Goal: Entertainment & Leisure: Browse casually

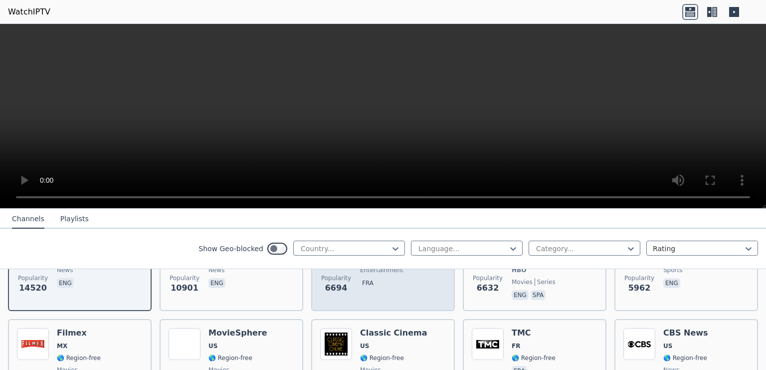
scroll to position [194, 0]
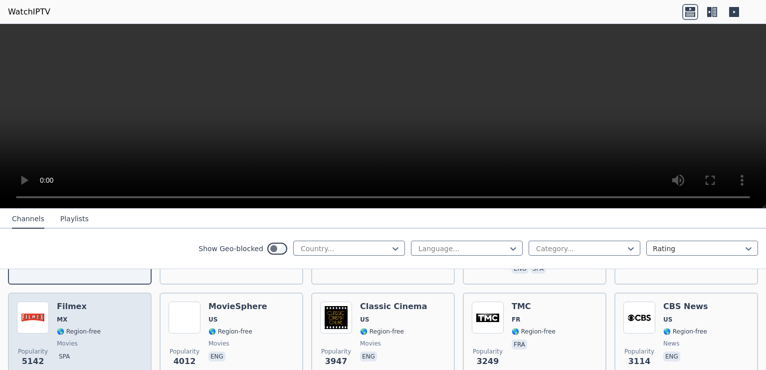
click at [97, 325] on div "Popularity 5142 Filmex MX 🌎 Region-free movies spa" at bounding box center [80, 337] width 126 height 72
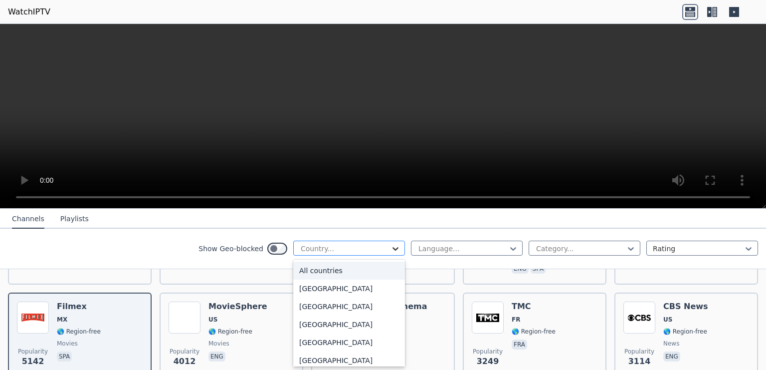
click at [397, 246] on icon at bounding box center [396, 248] width 10 height 10
click at [314, 297] on div "[GEOGRAPHIC_DATA]" at bounding box center [349, 288] width 112 height 18
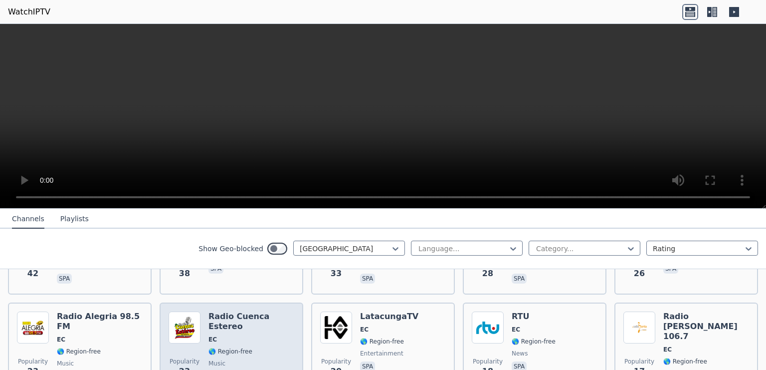
scroll to position [258, 0]
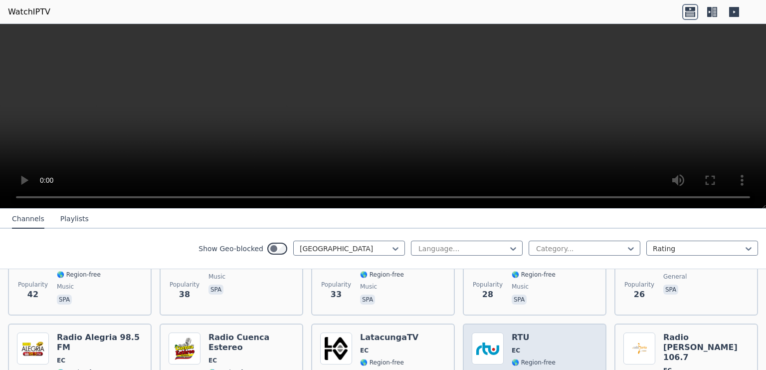
click at [518, 332] on h6 "RTU" at bounding box center [534, 337] width 44 height 10
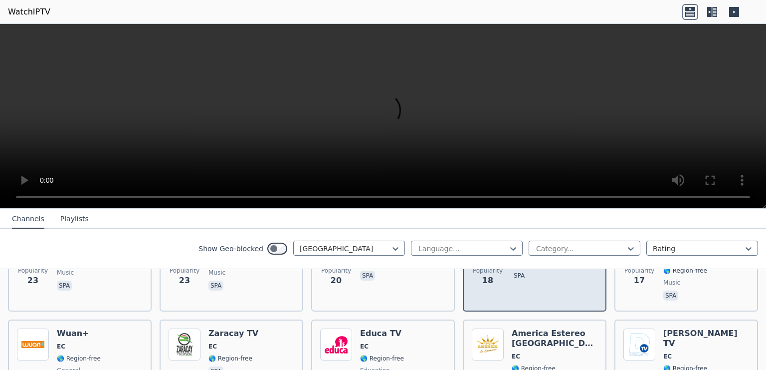
scroll to position [388, 0]
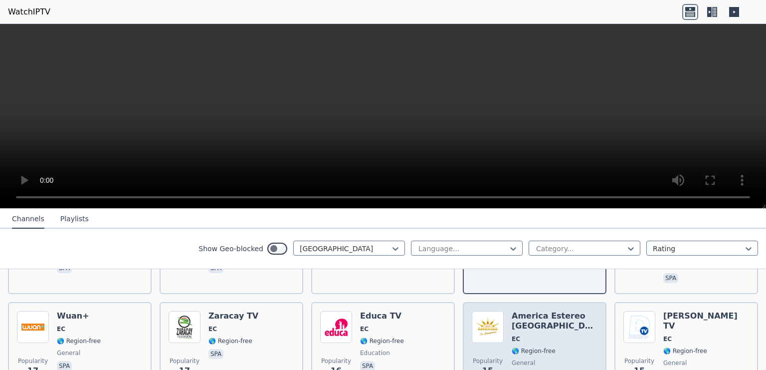
click at [546, 311] on h6 "America Estereo [GEOGRAPHIC_DATA]" at bounding box center [555, 321] width 86 height 20
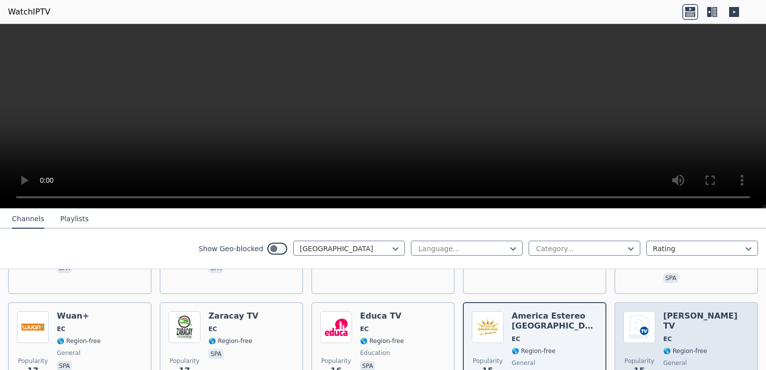
click at [677, 311] on h6 "[PERSON_NAME] TV" at bounding box center [706, 321] width 86 height 20
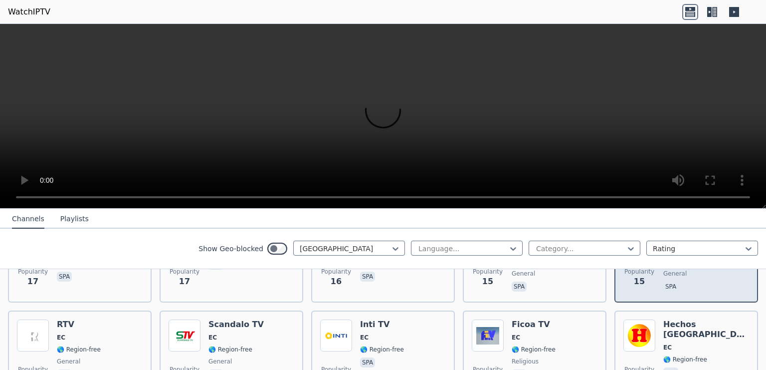
scroll to position [452, 0]
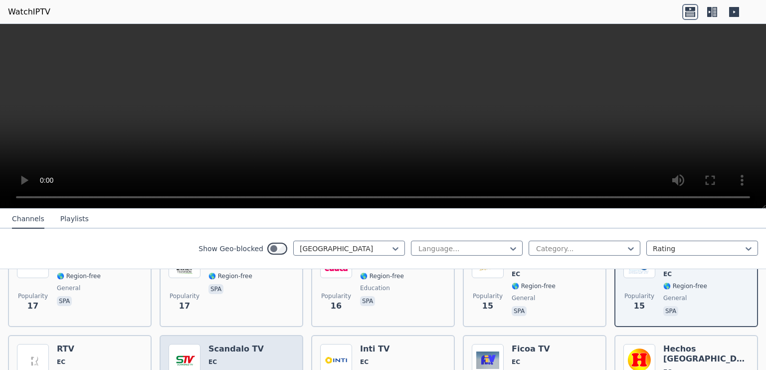
click at [242, 344] on h6 "Scandalo TV" at bounding box center [236, 349] width 55 height 10
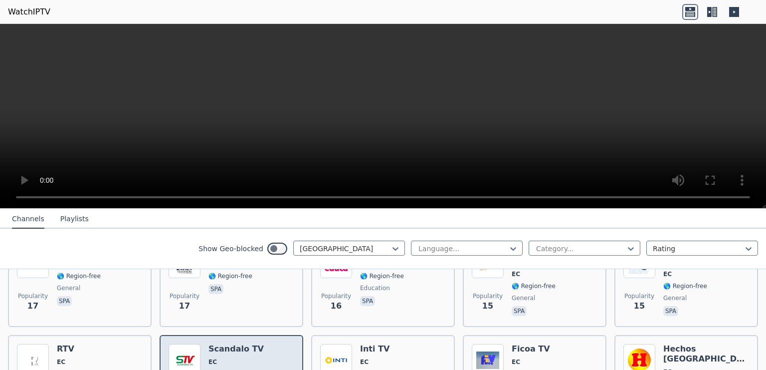
click at [242, 344] on h6 "Scandalo TV" at bounding box center [236, 349] width 55 height 10
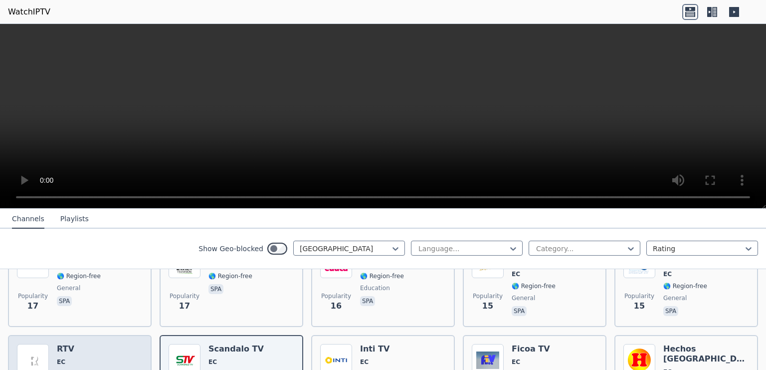
click at [69, 344] on h6 "RTV" at bounding box center [79, 349] width 44 height 10
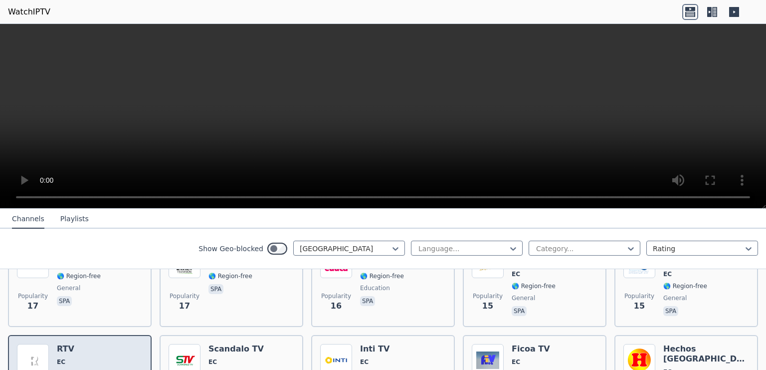
click at [69, 344] on h6 "RTV" at bounding box center [79, 349] width 44 height 10
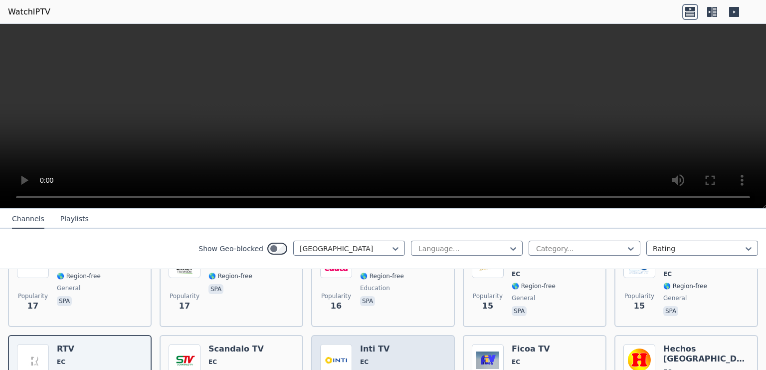
click at [374, 344] on h6 "Inti TV" at bounding box center [382, 349] width 44 height 10
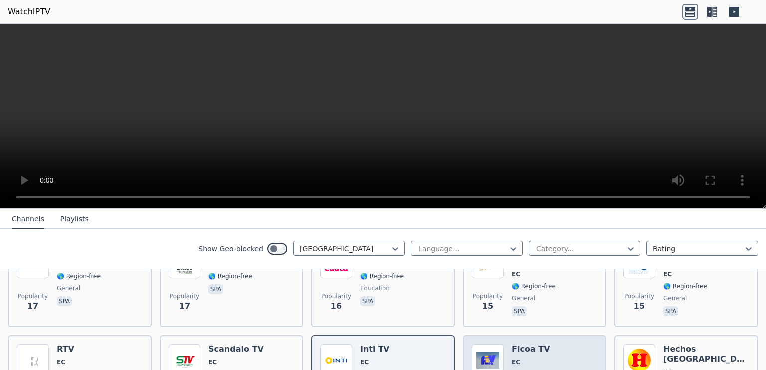
click at [538, 344] on h6 "Ficoa TV" at bounding box center [534, 349] width 44 height 10
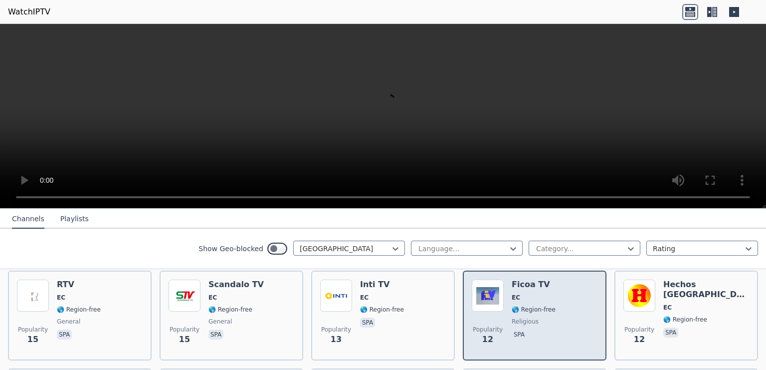
scroll to position [582, 0]
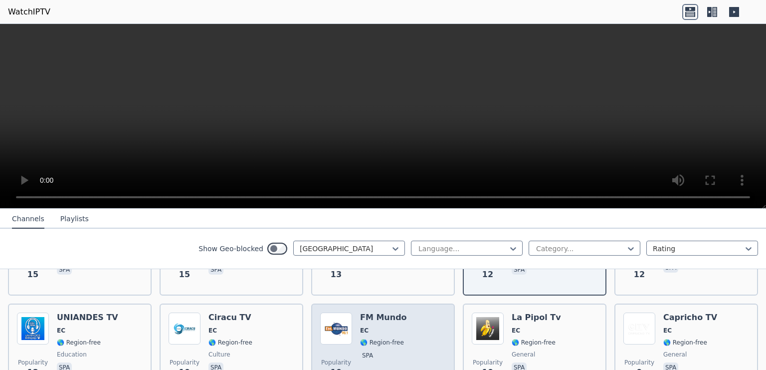
click at [373, 312] on h6 "FM Mundo" at bounding box center [383, 317] width 47 height 10
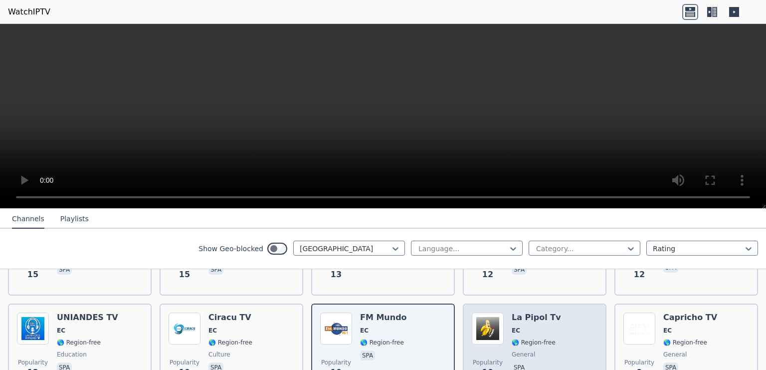
click at [526, 312] on h6 "La Pipol Tv" at bounding box center [536, 317] width 49 height 10
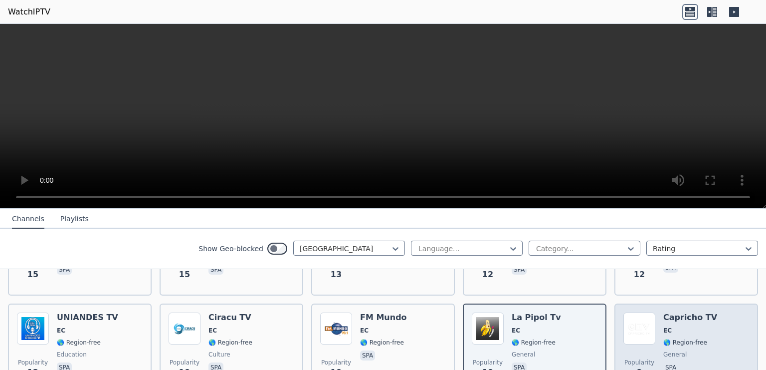
click at [685, 312] on h6 "Capricho TV" at bounding box center [690, 317] width 54 height 10
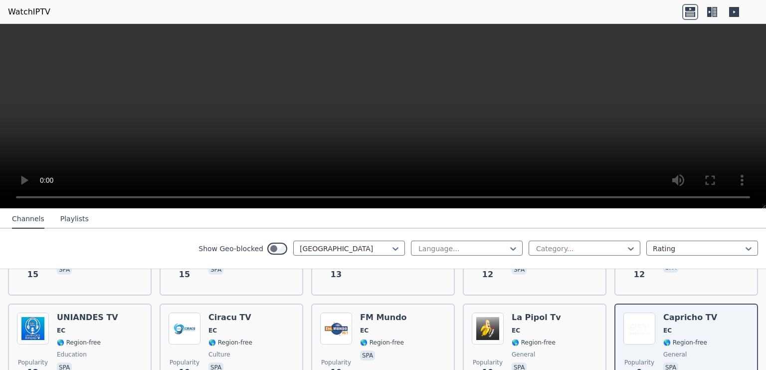
click at [67, 218] on button "Playlists" at bounding box center [74, 219] width 28 height 19
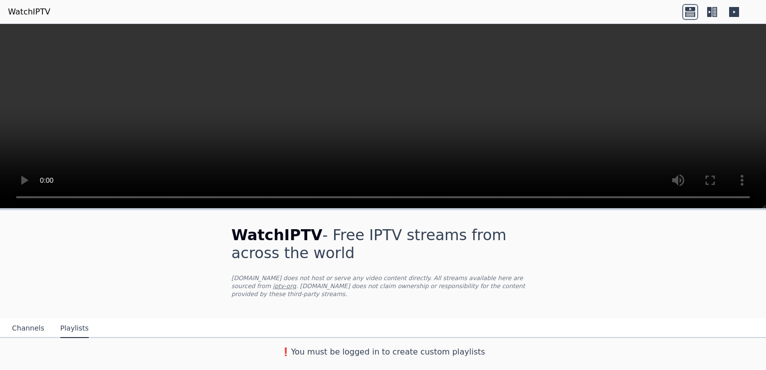
scroll to position [0, 0]
click at [27, 319] on button "Channels" at bounding box center [28, 328] width 32 height 19
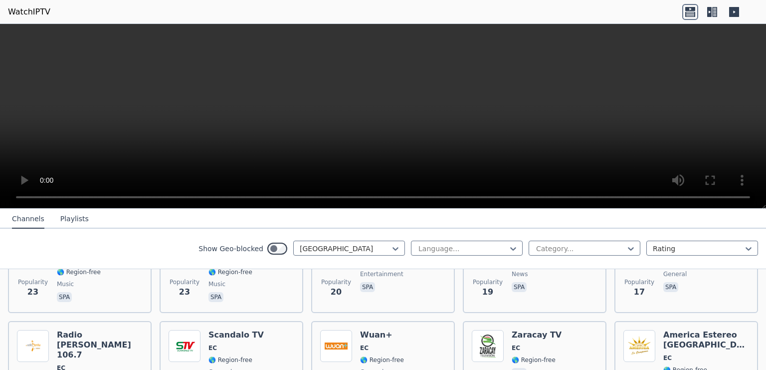
scroll to position [388, 0]
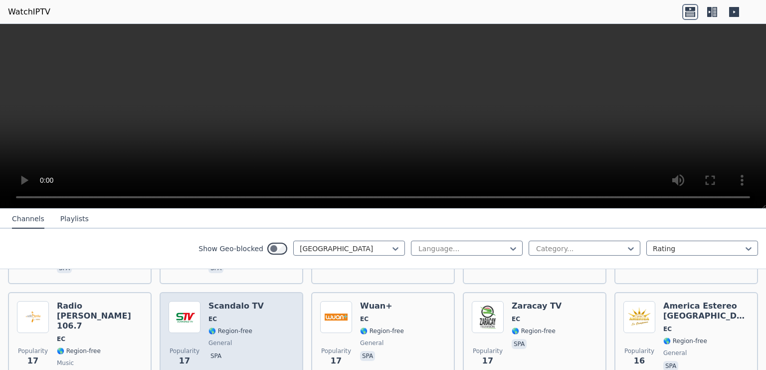
click at [224, 301] on h6 "Scandalo TV" at bounding box center [236, 306] width 55 height 10
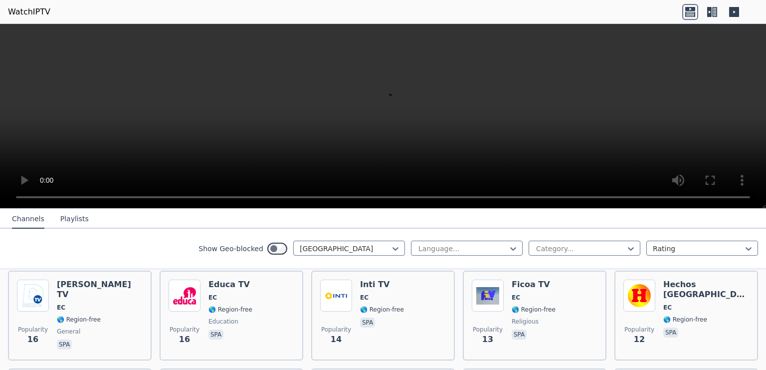
scroll to position [582, 0]
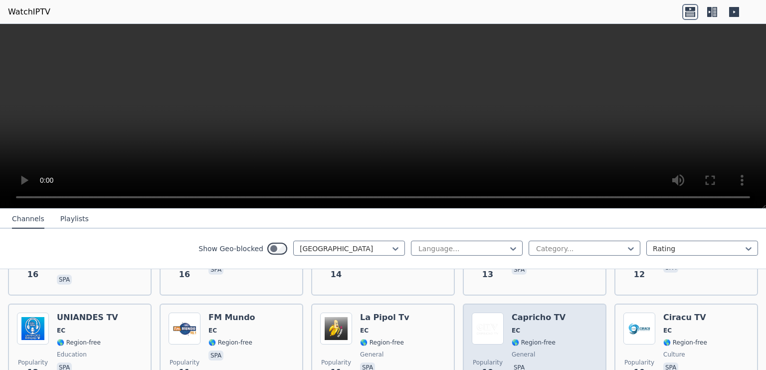
click at [537, 312] on h6 "Capricho TV" at bounding box center [539, 317] width 54 height 10
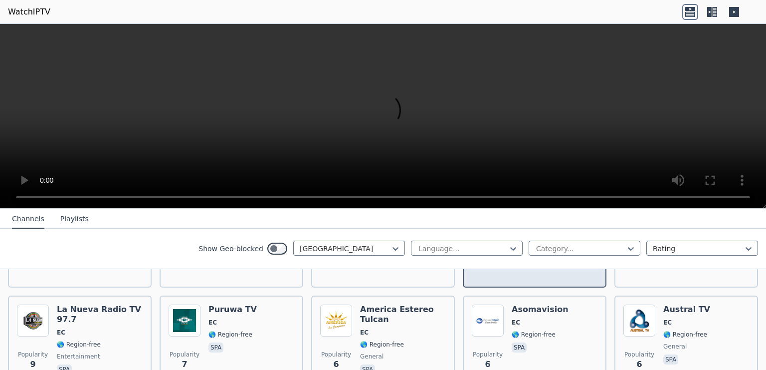
scroll to position [711, 0]
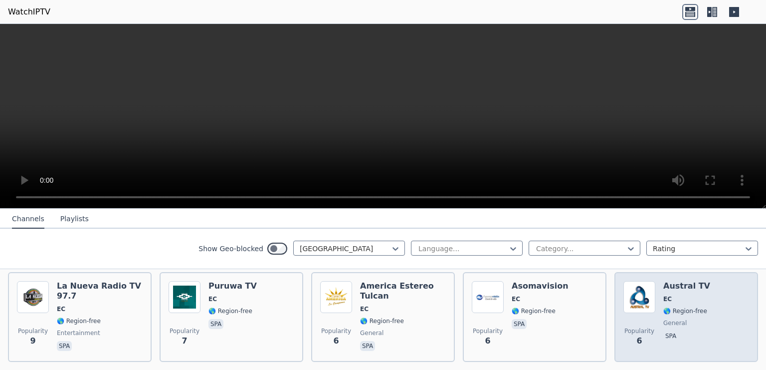
click at [679, 295] on span "EC" at bounding box center [686, 299] width 47 height 8
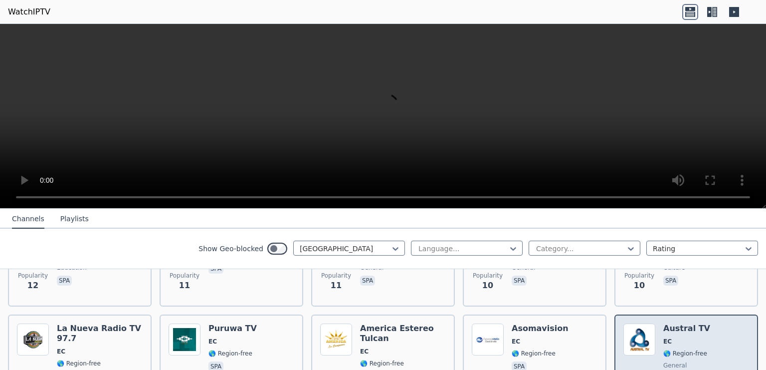
scroll to position [646, 0]
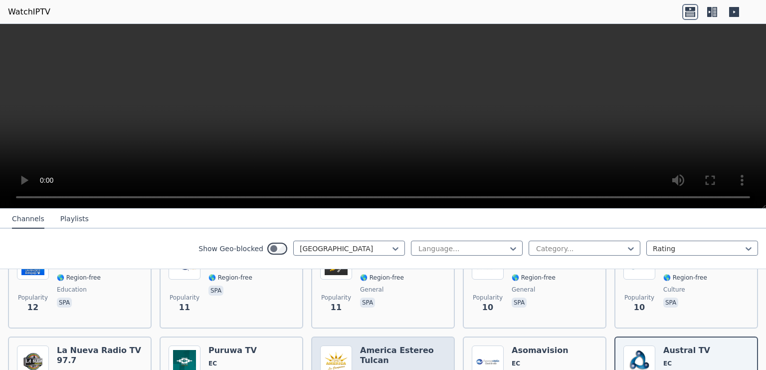
click at [407, 345] on h6 "America Estereo Tulcan" at bounding box center [403, 355] width 86 height 20
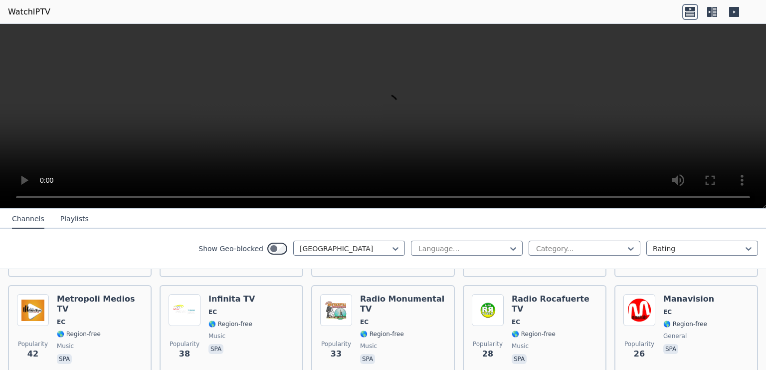
scroll to position [174, 0]
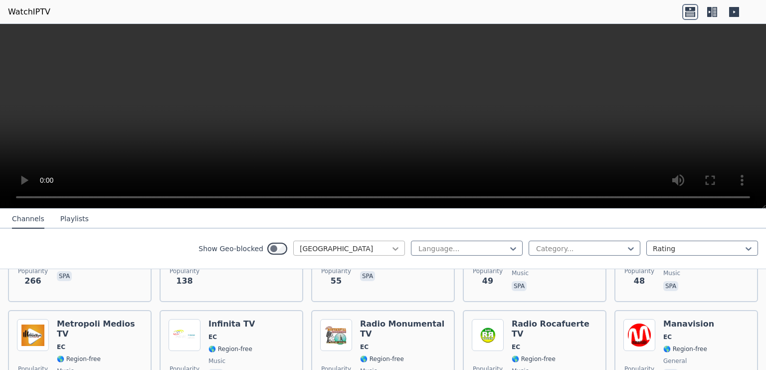
click at [396, 249] on icon at bounding box center [396, 248] width 6 height 3
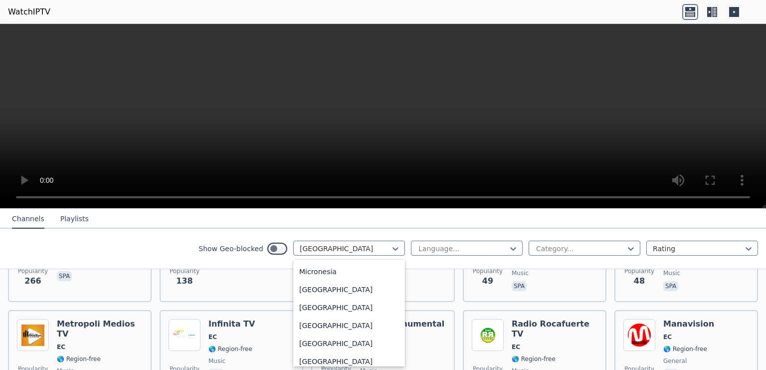
scroll to position [2102, 0]
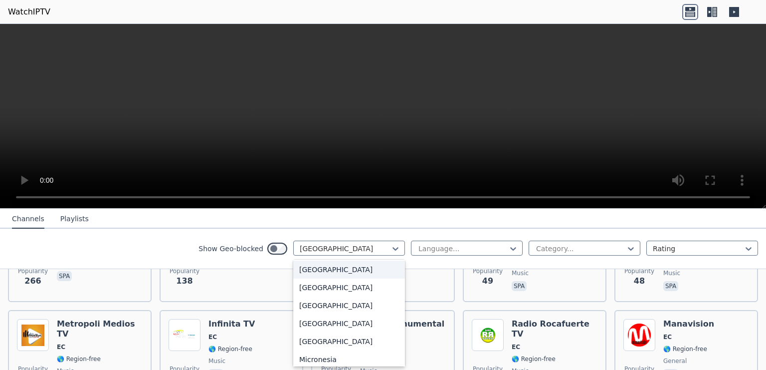
click at [321, 278] on div "[GEOGRAPHIC_DATA]" at bounding box center [349, 269] width 112 height 18
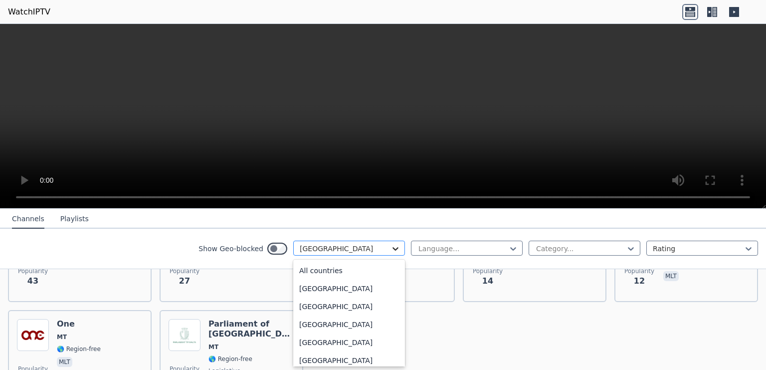
click at [396, 248] on icon at bounding box center [396, 248] width 6 height 3
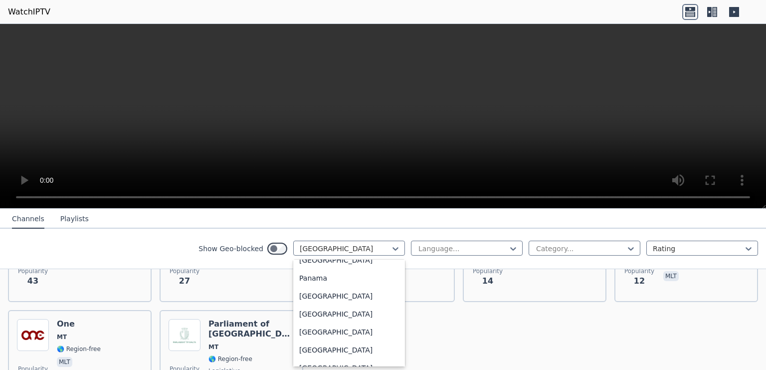
scroll to position [2634, 0]
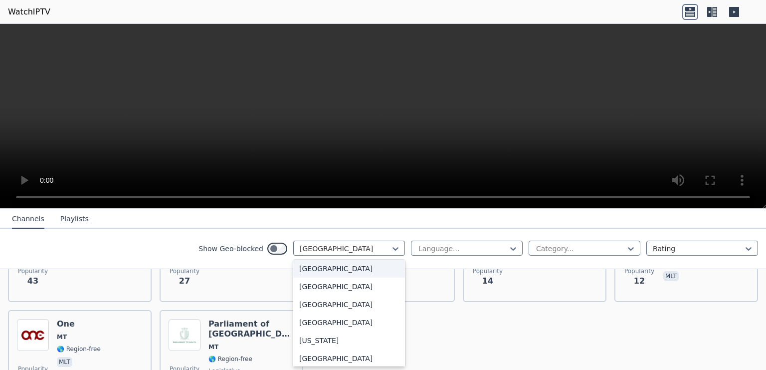
click at [312, 265] on div "[GEOGRAPHIC_DATA]" at bounding box center [349, 268] width 112 height 18
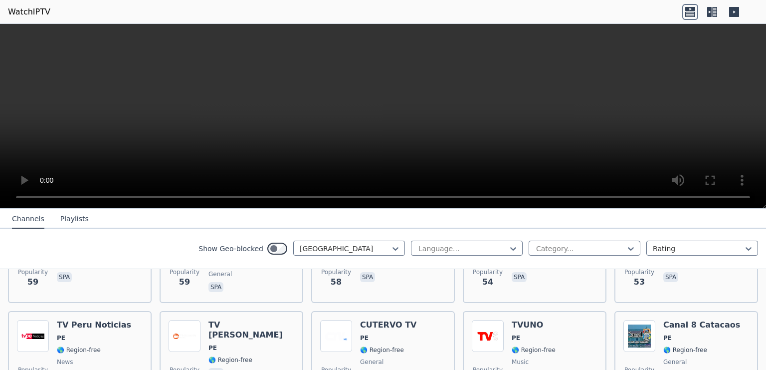
scroll to position [497, 0]
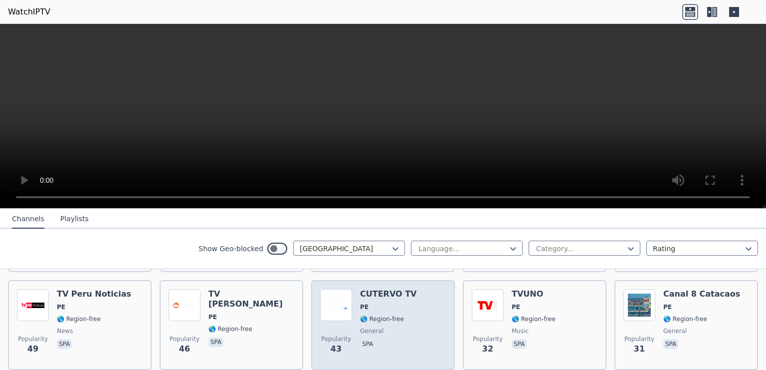
click at [386, 289] on h6 "CUTERVO TV" at bounding box center [388, 294] width 56 height 10
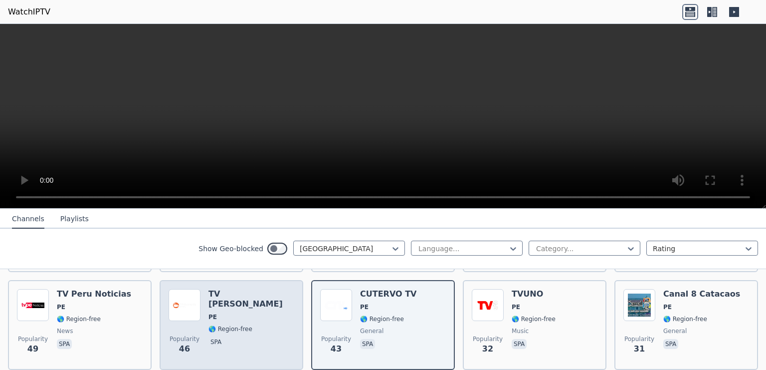
click at [268, 289] on h6 "TV [PERSON_NAME]" at bounding box center [252, 299] width 86 height 20
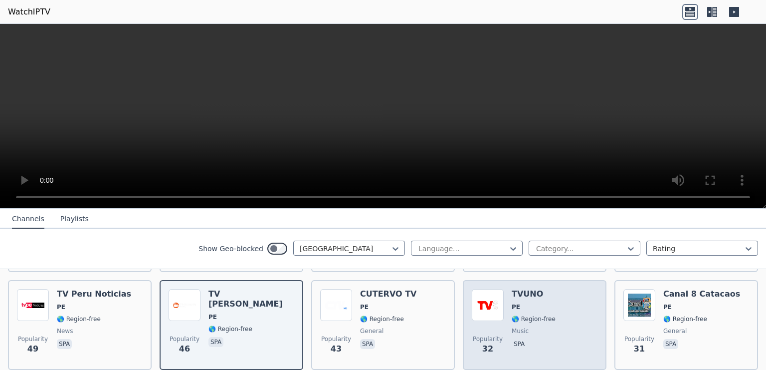
click at [546, 291] on div "TVUNO PE 🌎 Region-free music spa" at bounding box center [534, 325] width 44 height 72
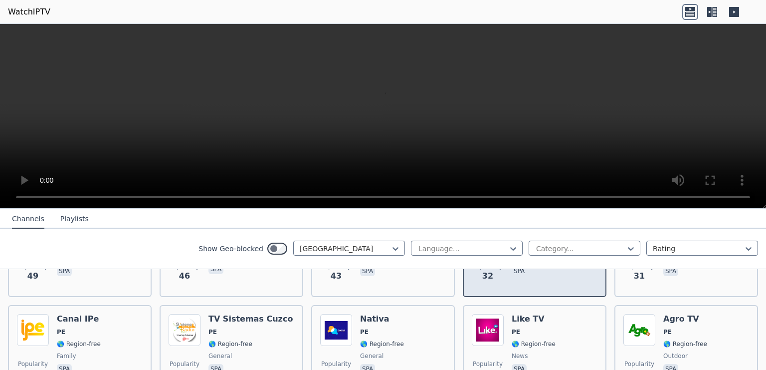
scroll to position [562, 0]
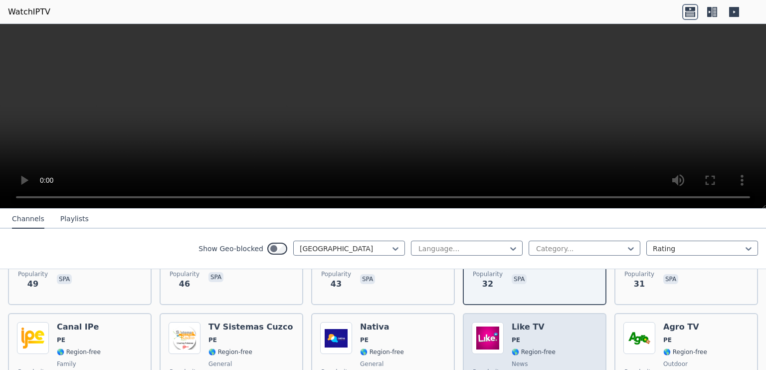
click at [523, 322] on h6 "Like TV" at bounding box center [534, 327] width 44 height 10
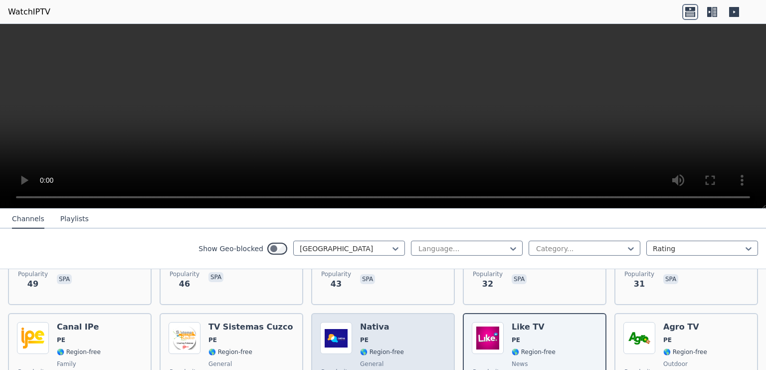
click at [371, 322] on h6 "Nativa" at bounding box center [382, 327] width 44 height 10
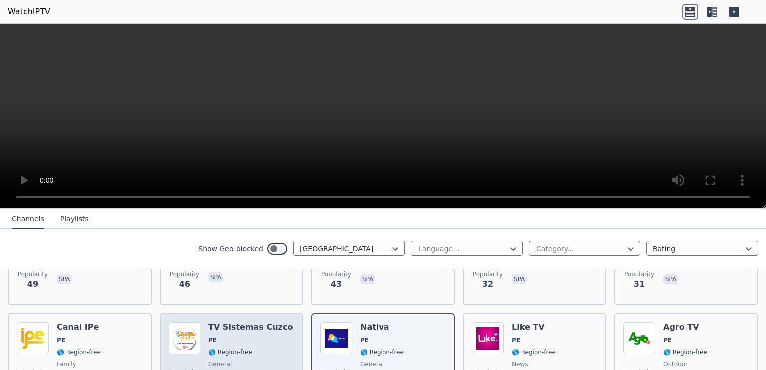
click at [262, 322] on h6 "TV Sistemas Cuzco" at bounding box center [251, 327] width 84 height 10
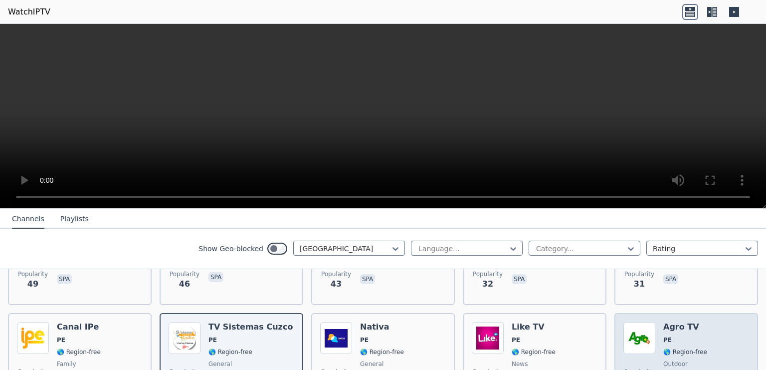
click at [670, 322] on h6 "Agro TV" at bounding box center [685, 327] width 44 height 10
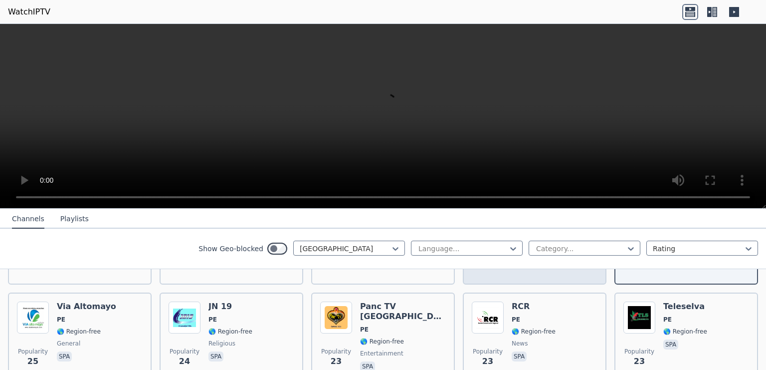
scroll to position [691, 0]
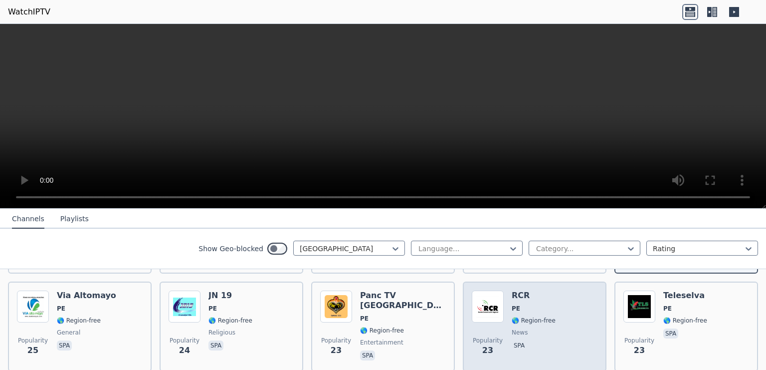
click at [525, 290] on h6 "RCR" at bounding box center [534, 295] width 44 height 10
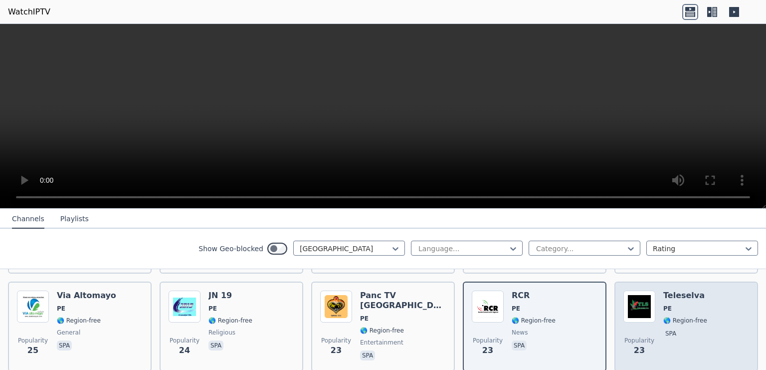
click at [685, 290] on h6 "Teleselva" at bounding box center [685, 295] width 44 height 10
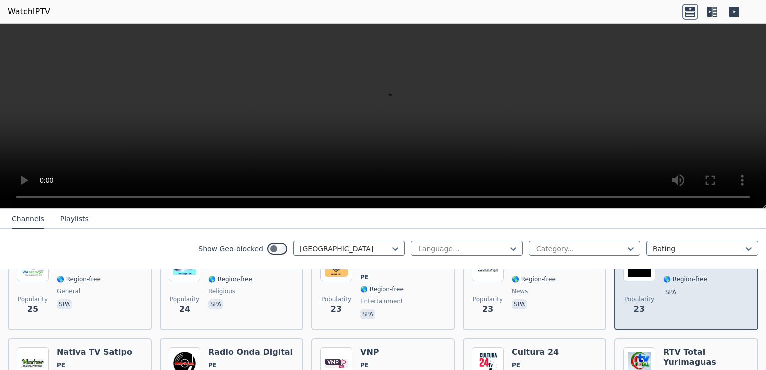
scroll to position [756, 0]
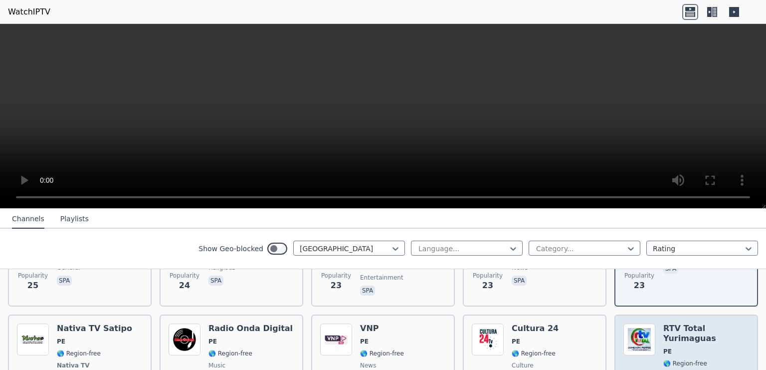
click at [685, 323] on h6 "RTV Total Yurimaguas" at bounding box center [706, 333] width 86 height 20
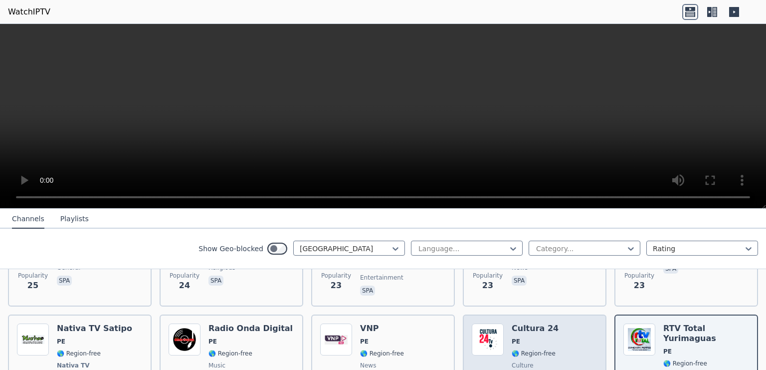
click at [533, 323] on h6 "Cultura 24" at bounding box center [535, 328] width 47 height 10
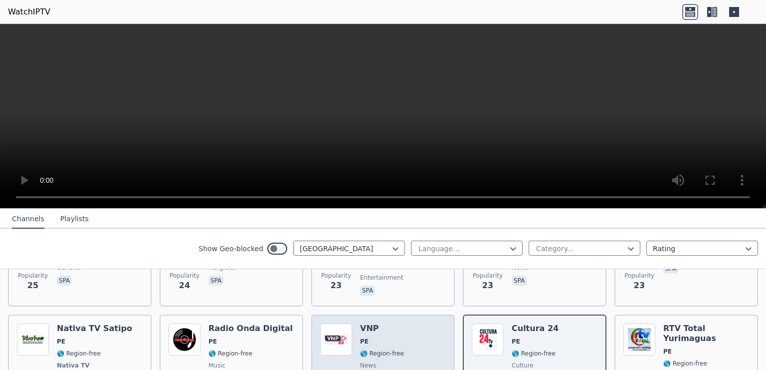
click at [368, 323] on h6 "VNP" at bounding box center [382, 328] width 44 height 10
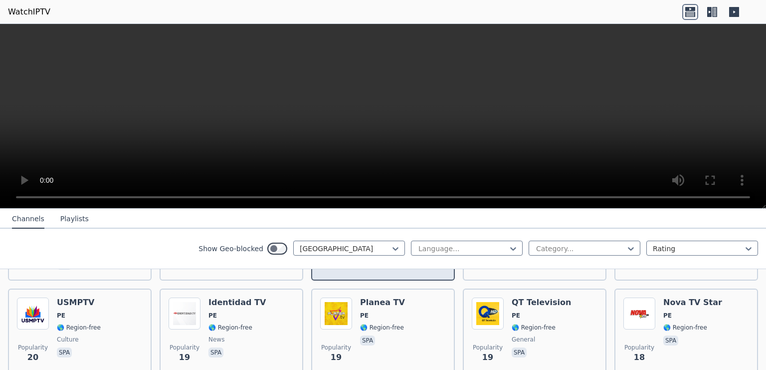
scroll to position [885, 0]
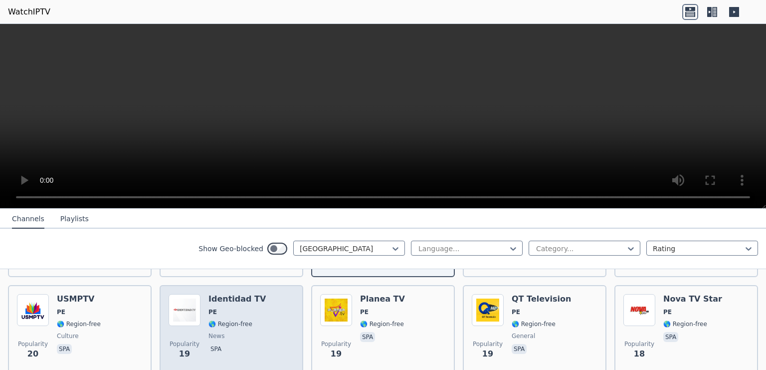
click at [242, 294] on div "Identidad TV PE 🌎 Region-free news spa" at bounding box center [237, 330] width 57 height 72
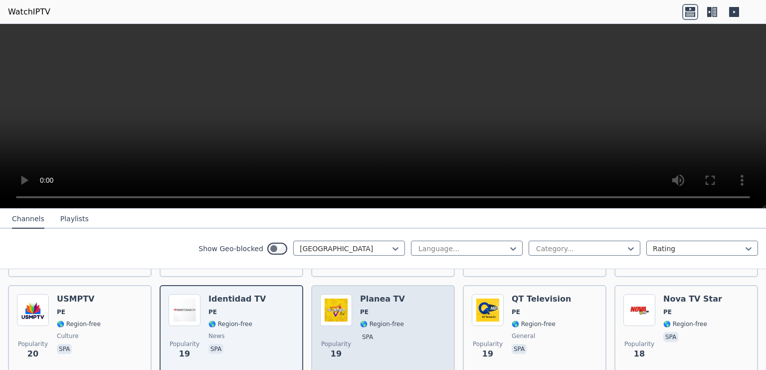
click at [382, 294] on h6 "Planea TV" at bounding box center [382, 299] width 45 height 10
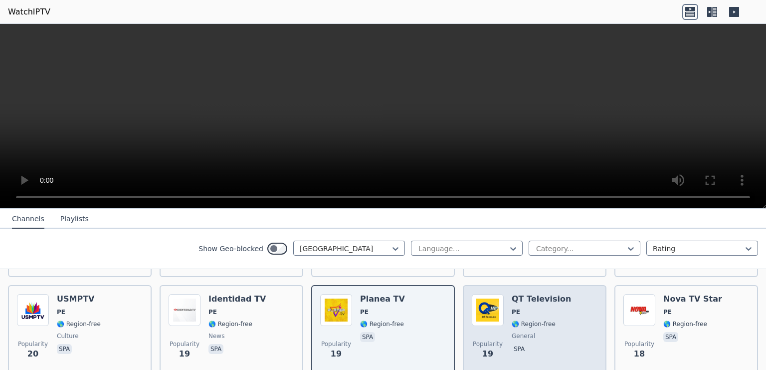
click at [547, 294] on h6 "QT Television" at bounding box center [541, 299] width 59 height 10
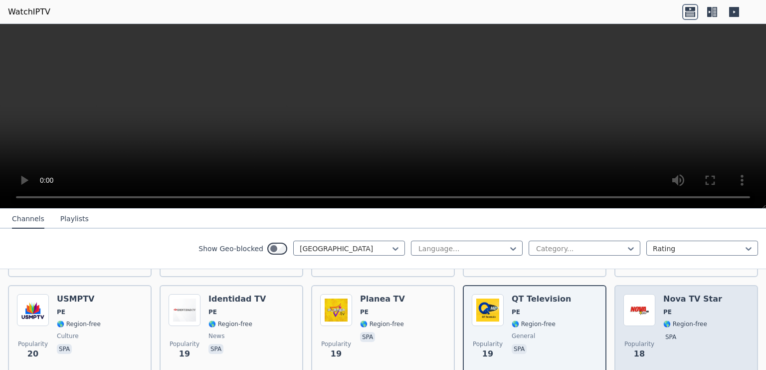
click at [673, 294] on h6 "Nova TV Star" at bounding box center [692, 299] width 59 height 10
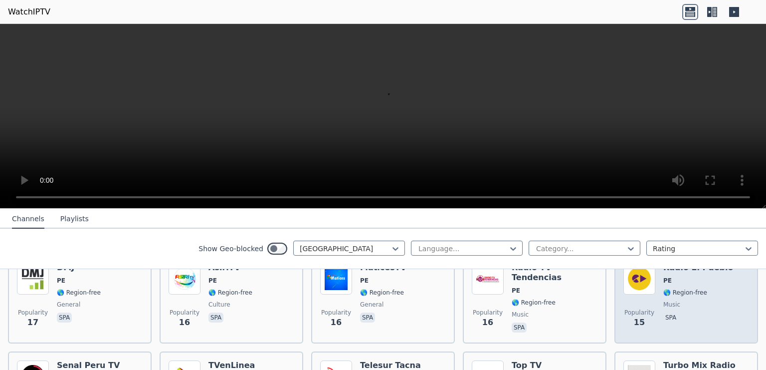
scroll to position [950, 0]
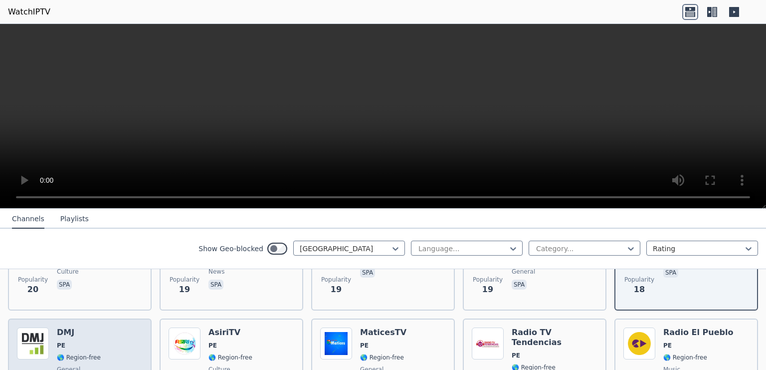
click at [70, 327] on h6 "DMJ" at bounding box center [79, 332] width 44 height 10
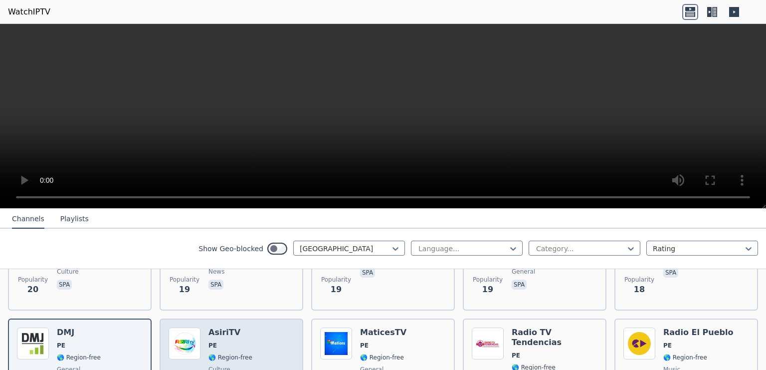
click at [217, 327] on h6 "AsiriTV" at bounding box center [231, 332] width 44 height 10
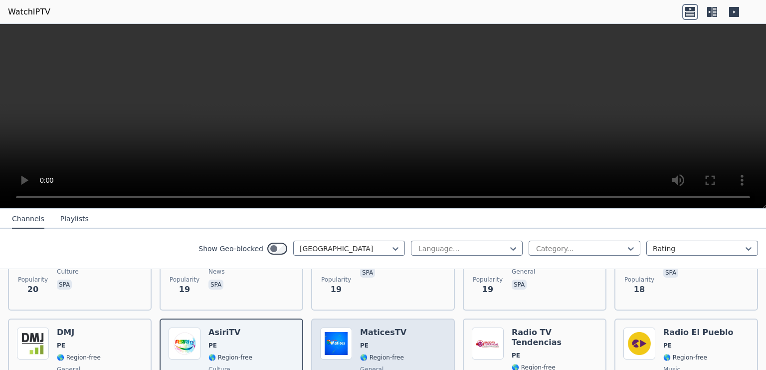
click at [382, 327] on h6 "MaticesTV" at bounding box center [383, 332] width 46 height 10
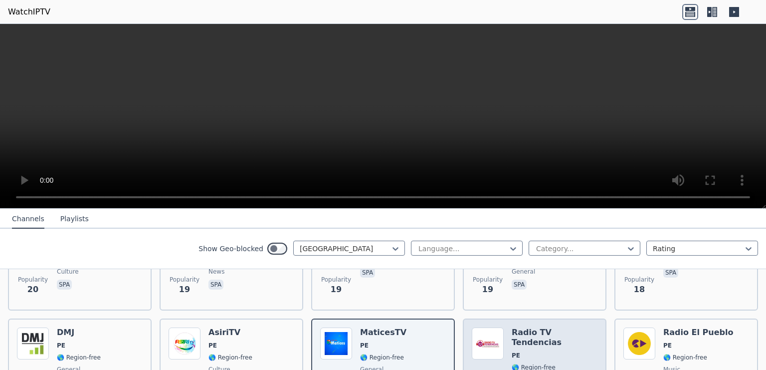
click at [562, 327] on h6 "Radio TV Tendencias" at bounding box center [555, 337] width 86 height 20
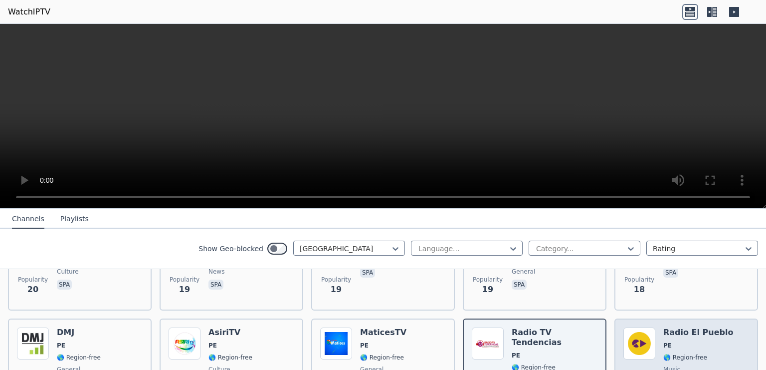
click at [682, 327] on h6 "Radio El Pueblo" at bounding box center [698, 332] width 70 height 10
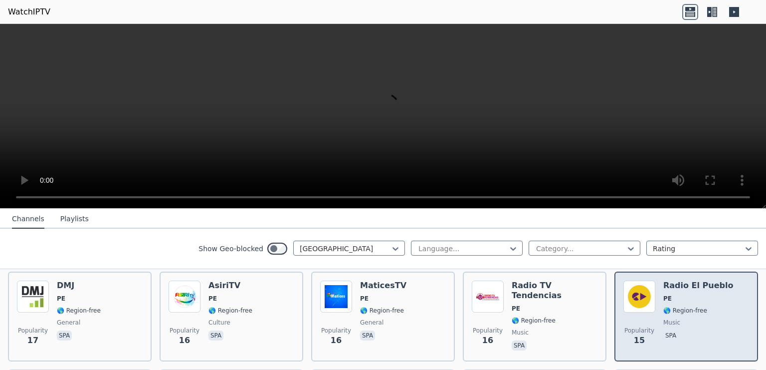
scroll to position [1015, 0]
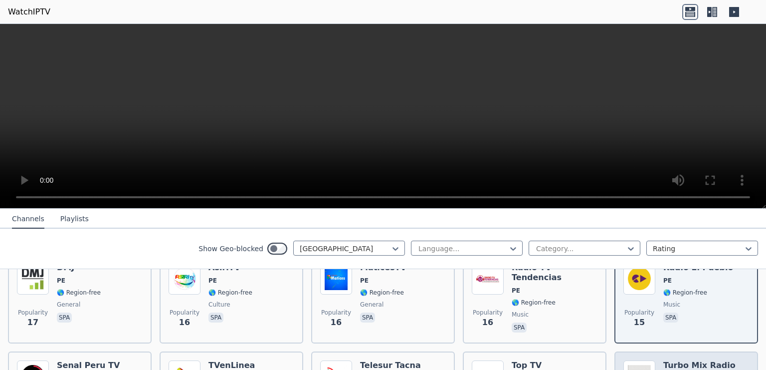
click at [693, 360] on h6 "Turbo Mix Radio TV" at bounding box center [706, 370] width 86 height 20
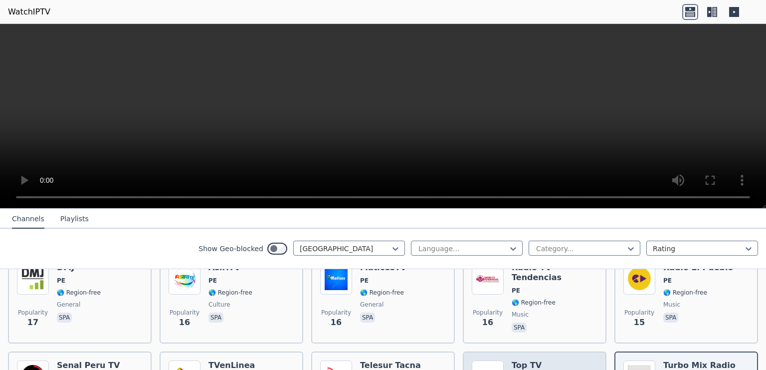
click at [530, 360] on h6 "Top TV" at bounding box center [534, 365] width 44 height 10
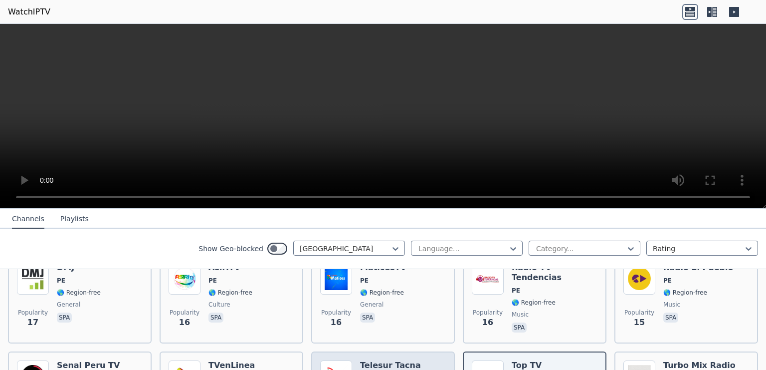
click at [399, 360] on h6 "Telesur Tacna" at bounding box center [403, 365] width 86 height 10
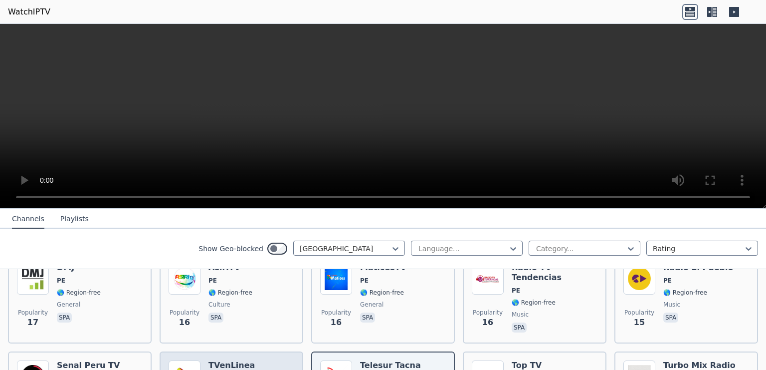
click at [218, 360] on h6 "TVenLinea" at bounding box center [232, 365] width 46 height 10
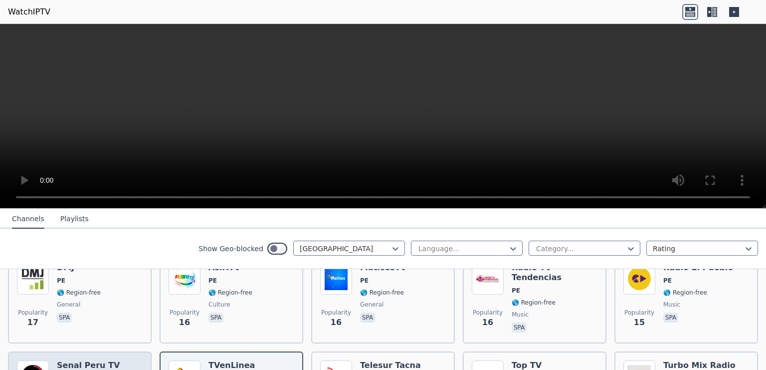
click at [81, 360] on h6 "Senal Peru TV" at bounding box center [88, 365] width 63 height 10
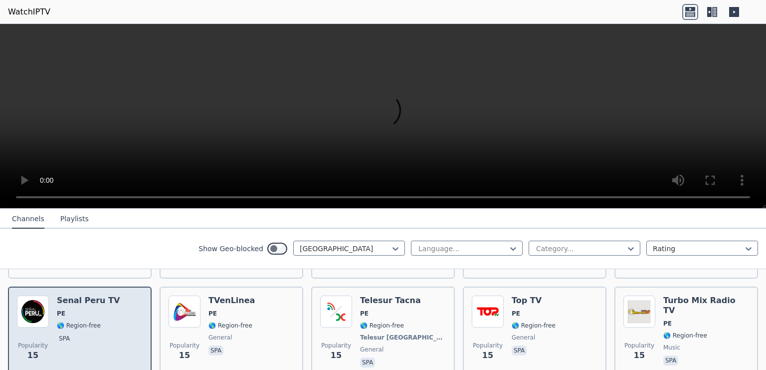
scroll to position [1144, 0]
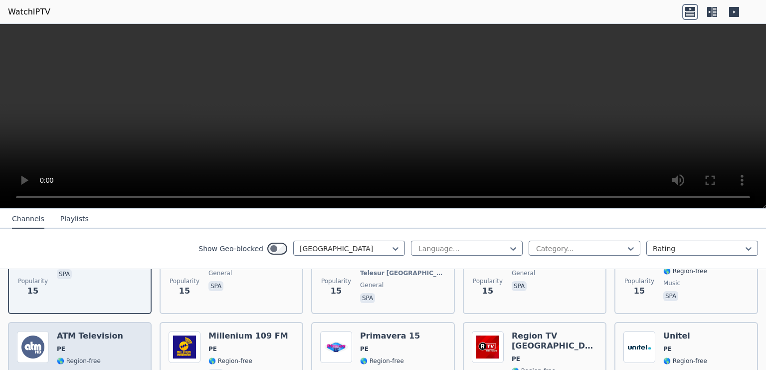
click at [87, 331] on h6 "ATM Television" at bounding box center [90, 336] width 66 height 10
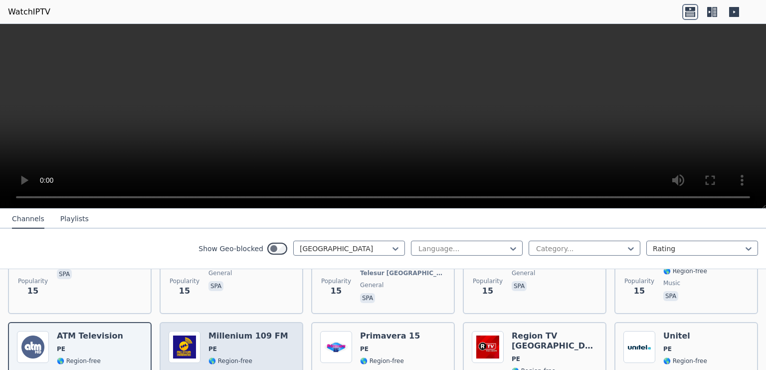
click at [248, 331] on h6 "Millenium 109 FM" at bounding box center [249, 336] width 80 height 10
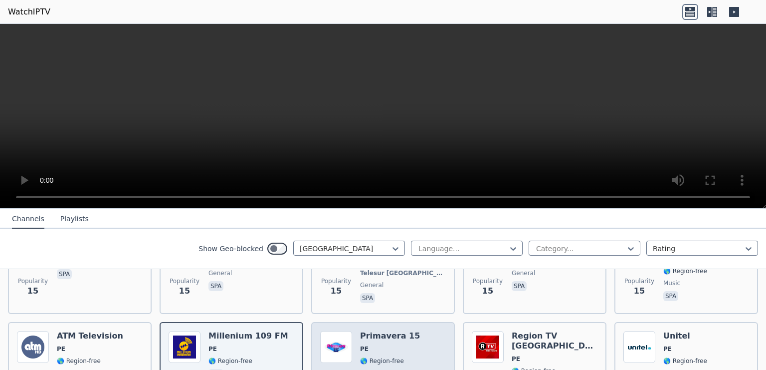
click at [380, 331] on h6 "Primavera 15" at bounding box center [390, 336] width 60 height 10
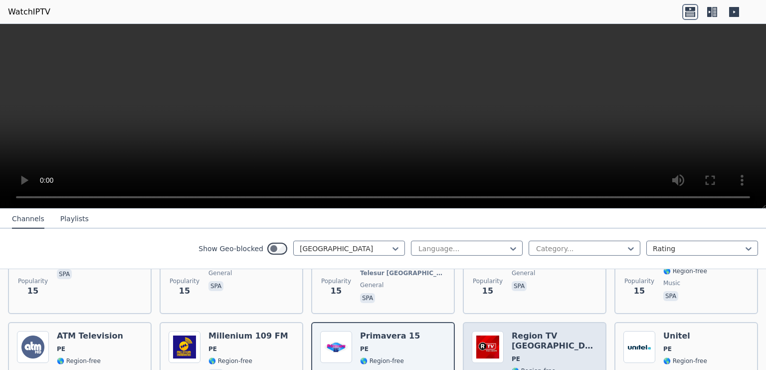
click at [531, 331] on div "Region TV Callao PE 🌎 Region-free spa" at bounding box center [555, 367] width 86 height 72
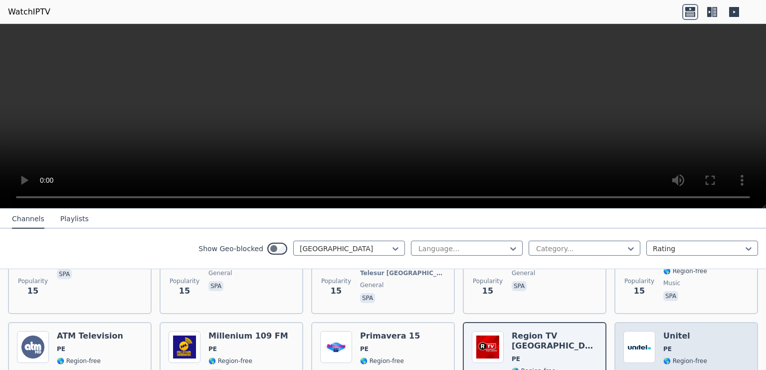
click at [678, 331] on h6 "Unitel" at bounding box center [685, 336] width 44 height 10
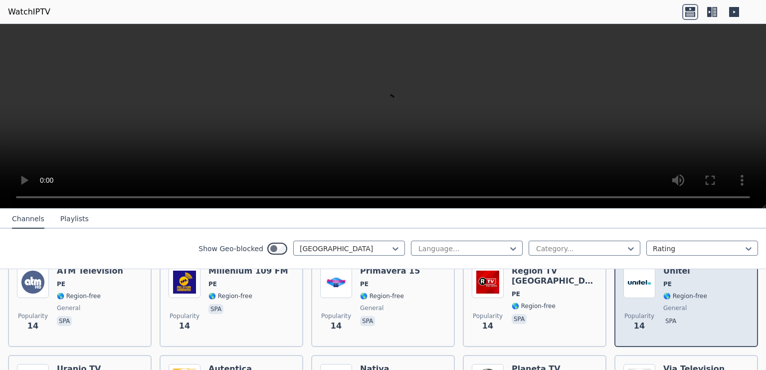
scroll to position [1273, 0]
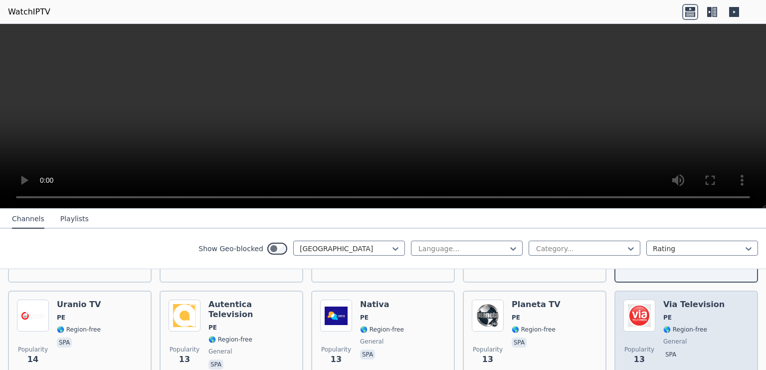
click at [680, 299] on h6 "Via Television" at bounding box center [693, 304] width 61 height 10
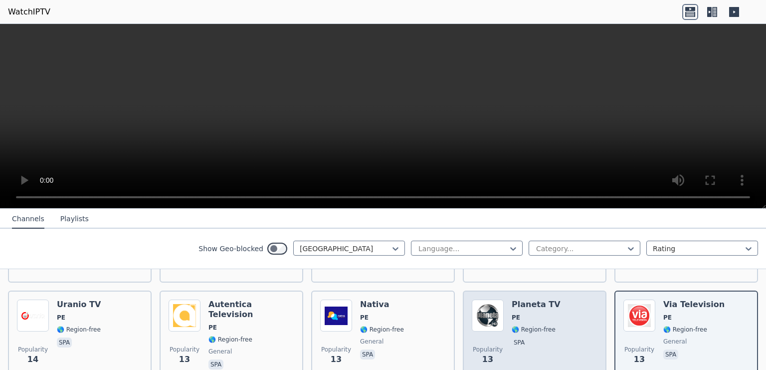
click at [549, 299] on div "Planeta TV PE 🌎 Region-free spa" at bounding box center [536, 335] width 49 height 72
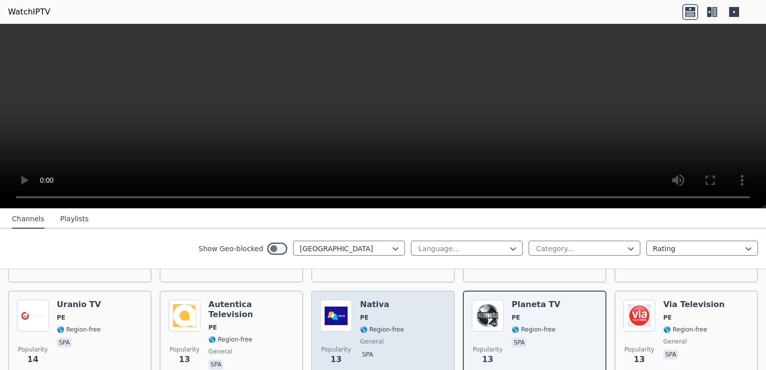
click at [375, 299] on h6 "Nativa" at bounding box center [382, 304] width 44 height 10
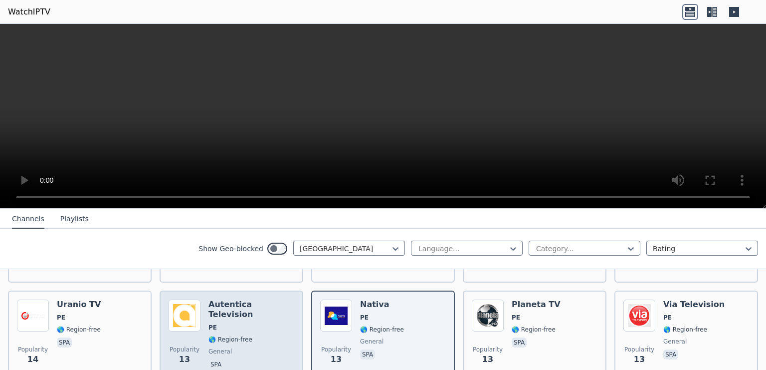
click at [250, 299] on h6 "Autentica Television" at bounding box center [252, 309] width 86 height 20
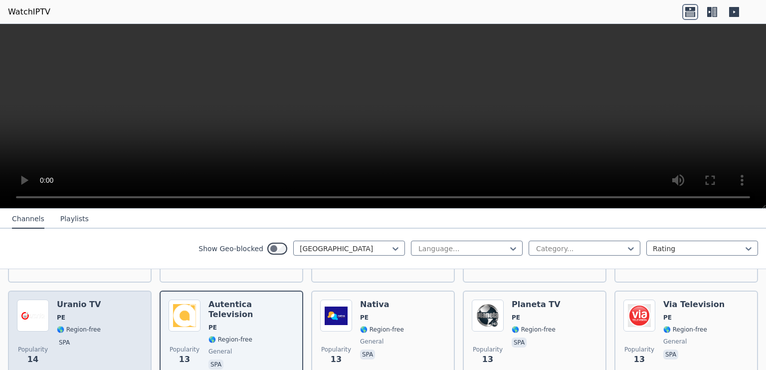
click at [93, 299] on h6 "Uranio TV" at bounding box center [79, 304] width 44 height 10
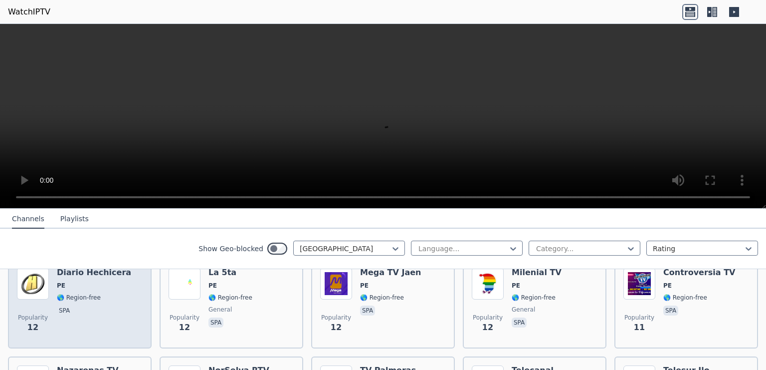
scroll to position [1338, 0]
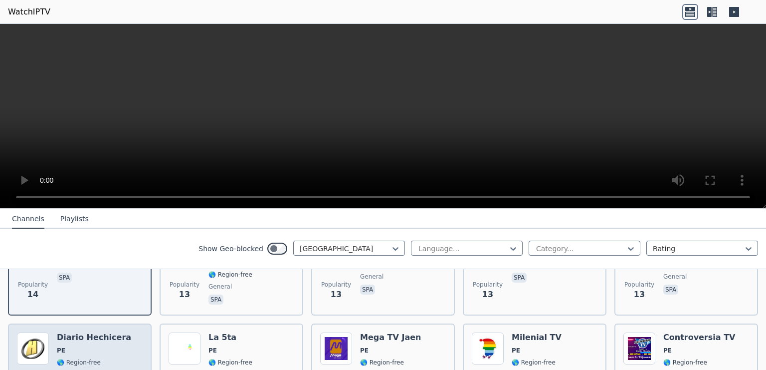
click at [99, 332] on h6 "Diario Hechicera" at bounding box center [94, 337] width 74 height 10
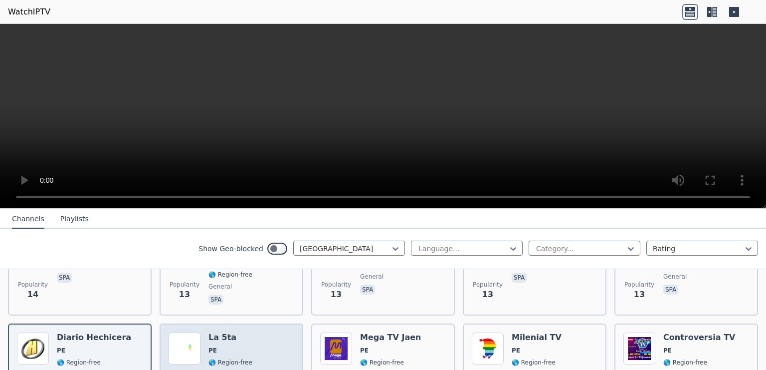
click at [213, 332] on h6 "La 5ta" at bounding box center [231, 337] width 44 height 10
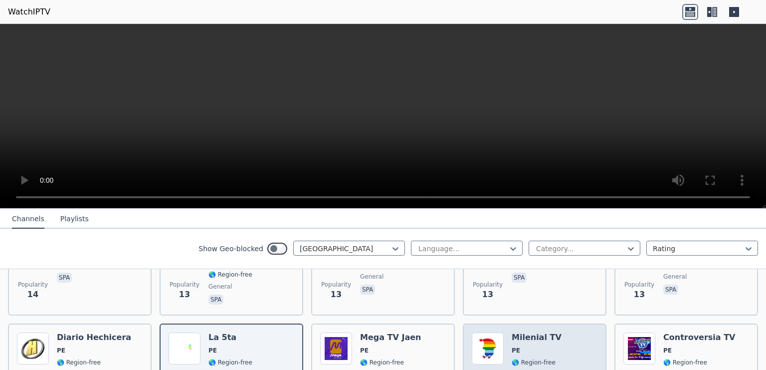
click at [516, 332] on h6 "Milenial TV" at bounding box center [537, 337] width 50 height 10
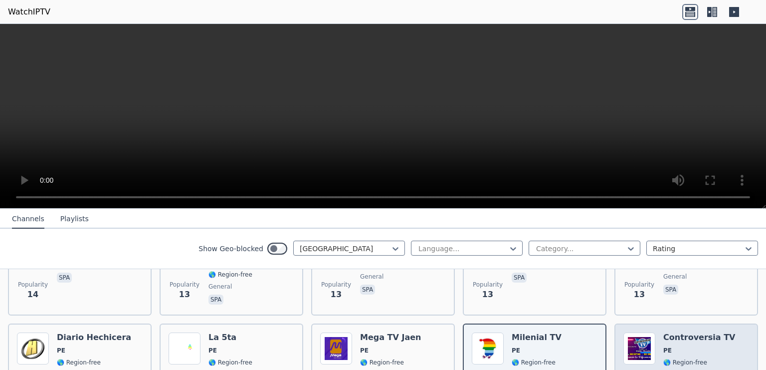
click at [700, 332] on h6 "Controversia TV" at bounding box center [699, 337] width 72 height 10
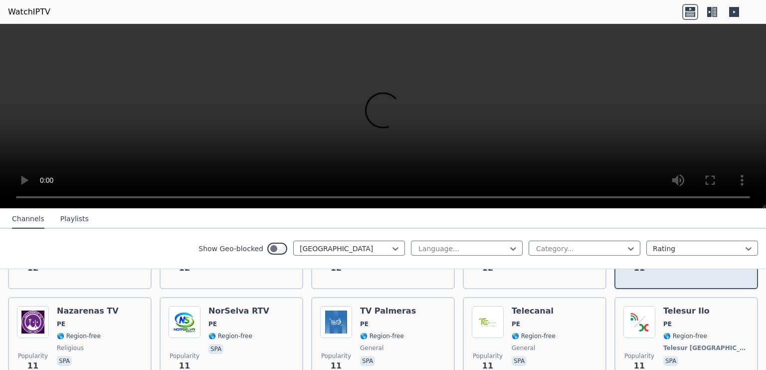
scroll to position [1467, 0]
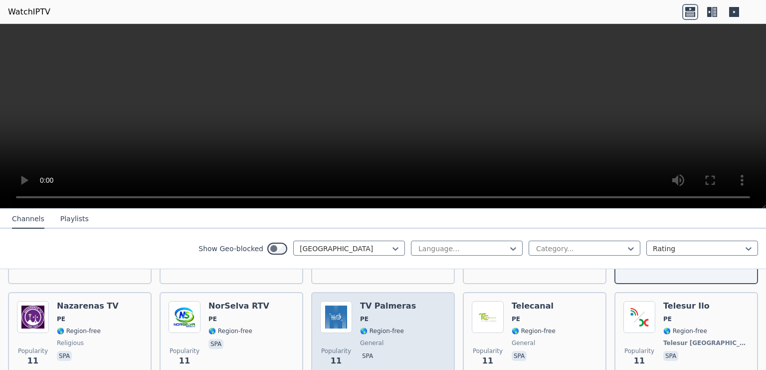
click at [386, 301] on h6 "TV Palmeras" at bounding box center [388, 306] width 56 height 10
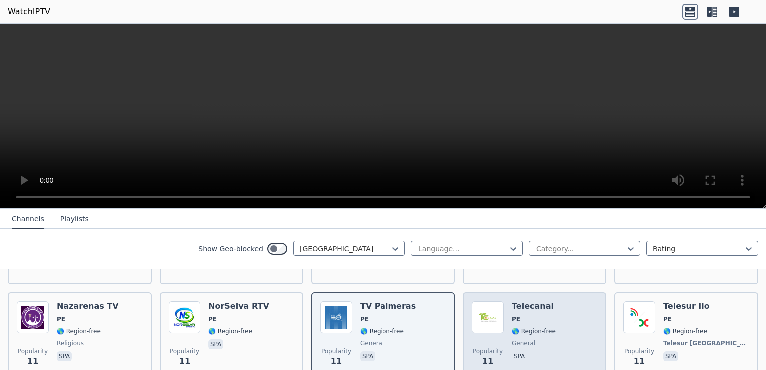
click at [522, 301] on h6 "Telecanal" at bounding box center [534, 306] width 44 height 10
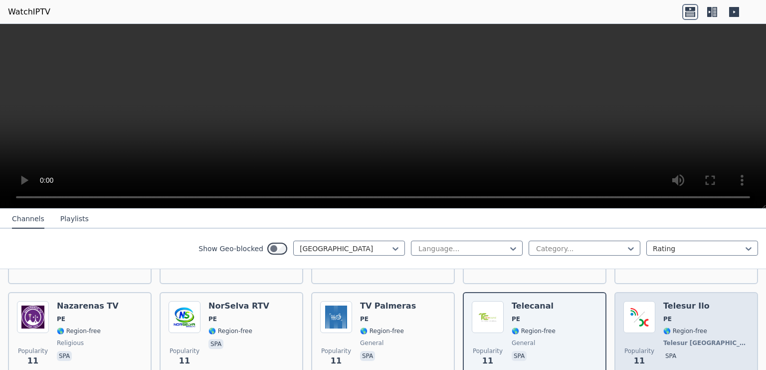
click at [692, 301] on h6 "Telesur Ilo" at bounding box center [706, 306] width 86 height 10
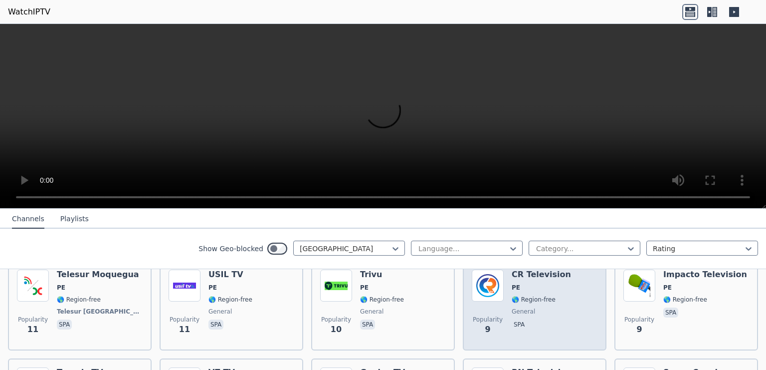
scroll to position [1532, 0]
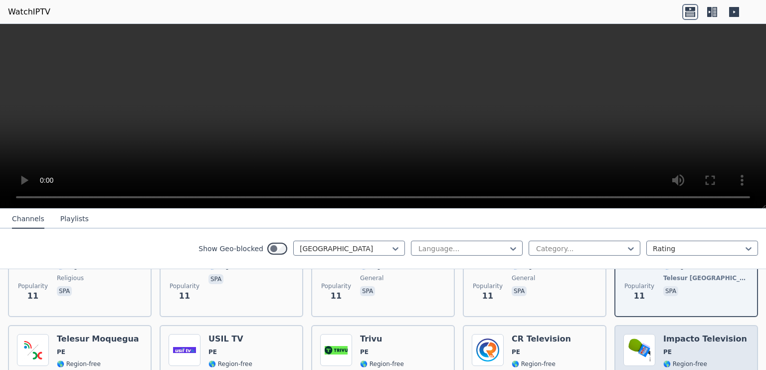
click at [670, 334] on h6 "Impacto Television" at bounding box center [705, 339] width 84 height 10
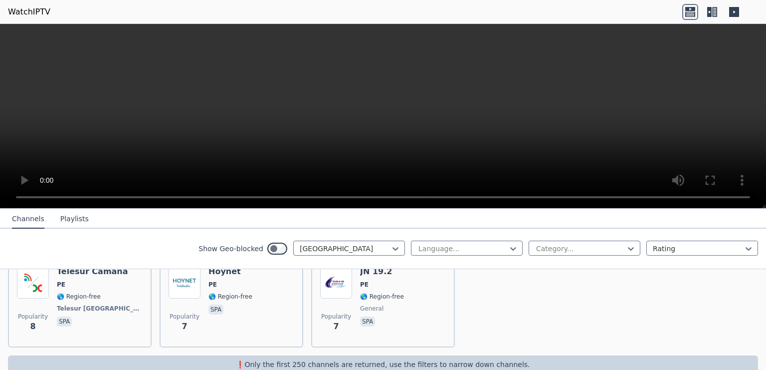
scroll to position [1798, 0]
